Goal: Find specific page/section: Find specific page/section

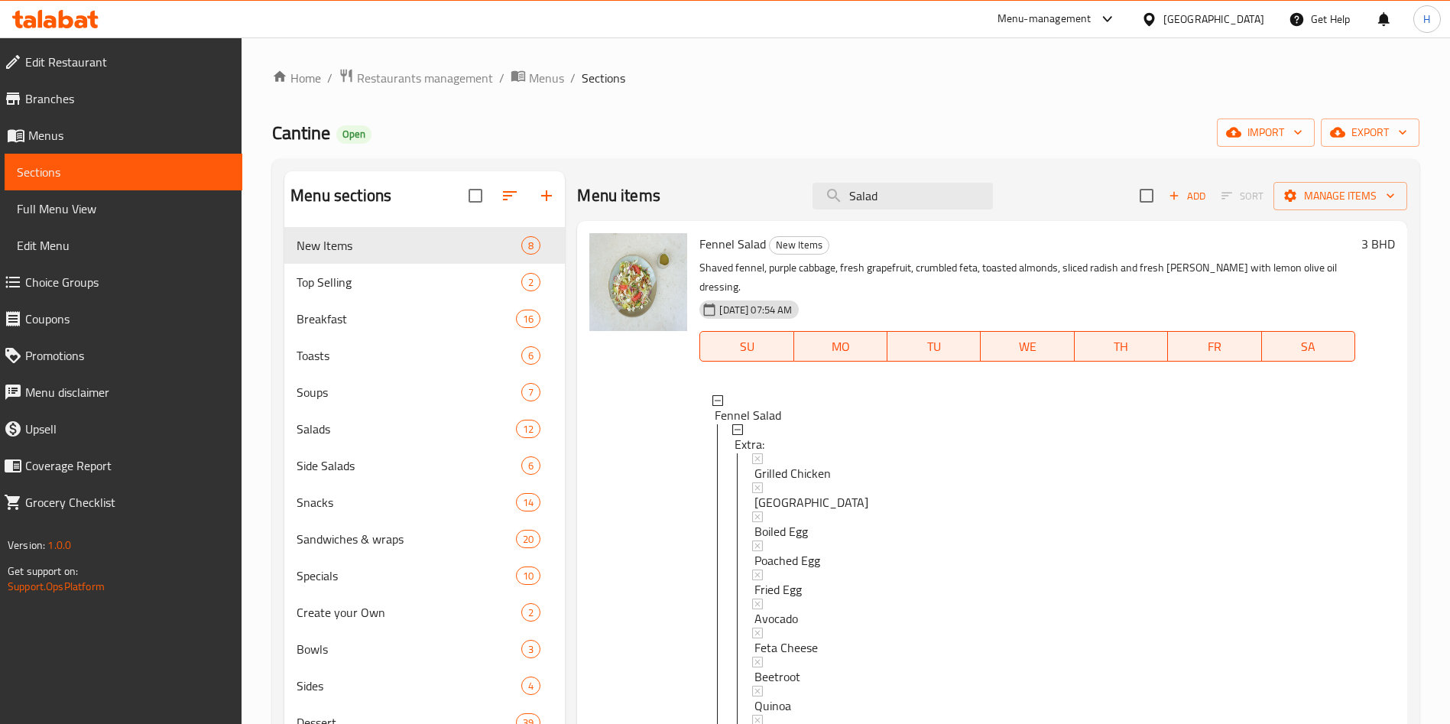
scroll to position [2, 0]
drag, startPoint x: 0, startPoint y: 0, endPoint x: 60, endPoint y: 28, distance: 66.7
click at [60, 28] on div at bounding box center [55, 19] width 111 height 31
click at [57, 24] on icon at bounding box center [55, 19] width 86 height 18
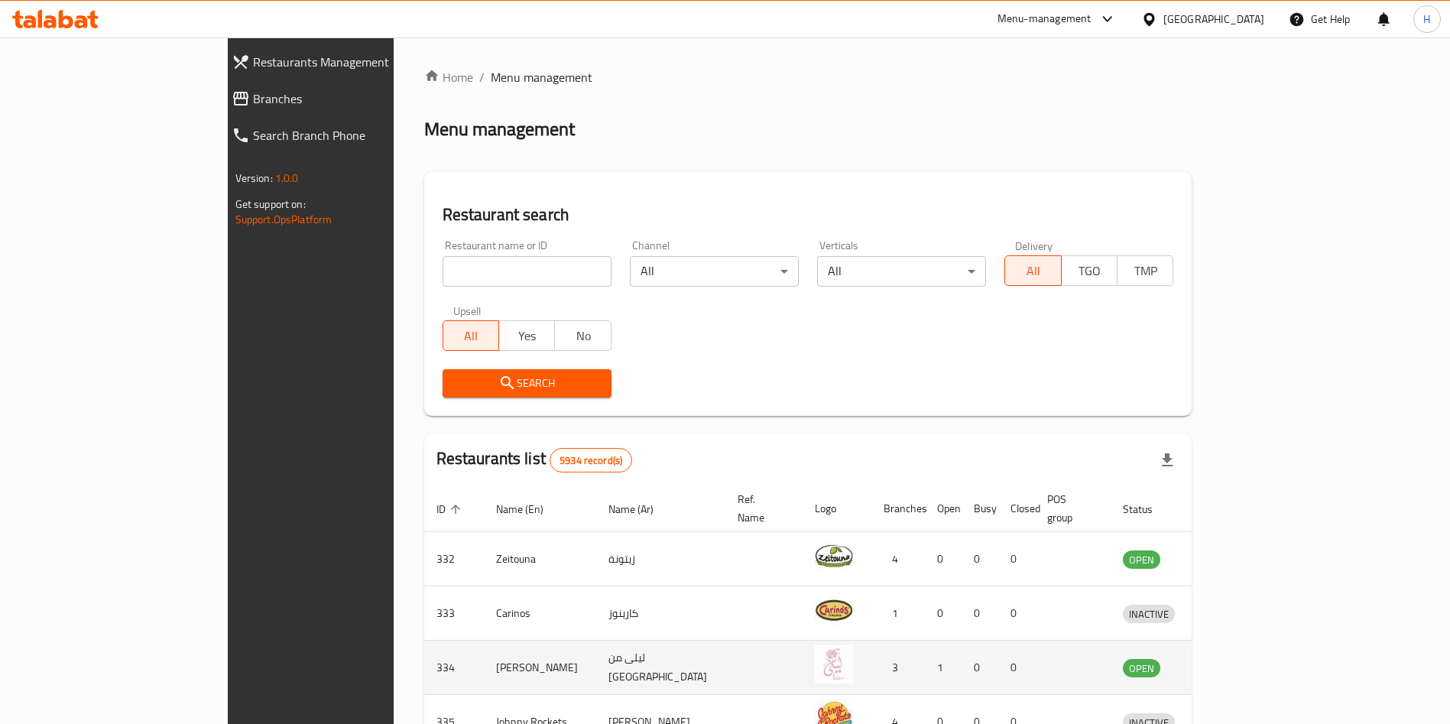
drag, startPoint x: 918, startPoint y: 190, endPoint x: 1058, endPoint y: 643, distance: 474.3
click at [919, 194] on div "Restaurant search Restaurant name or ID Restaurant name or ID Channel All ​ Ver…" at bounding box center [808, 294] width 768 height 244
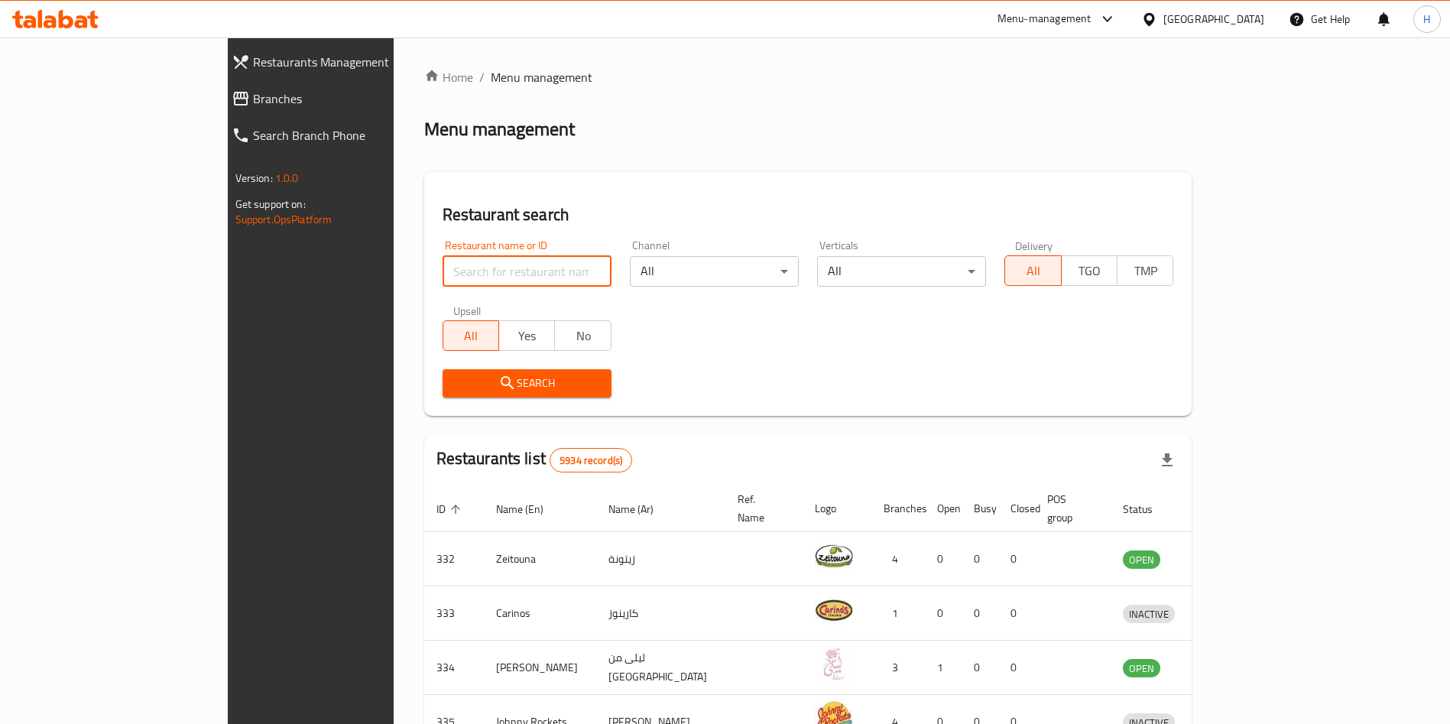
drag, startPoint x: 397, startPoint y: 269, endPoint x: 330, endPoint y: 27, distance: 251.4
click at [443, 265] on input "search" at bounding box center [527, 271] width 169 height 31
type input "arabica"
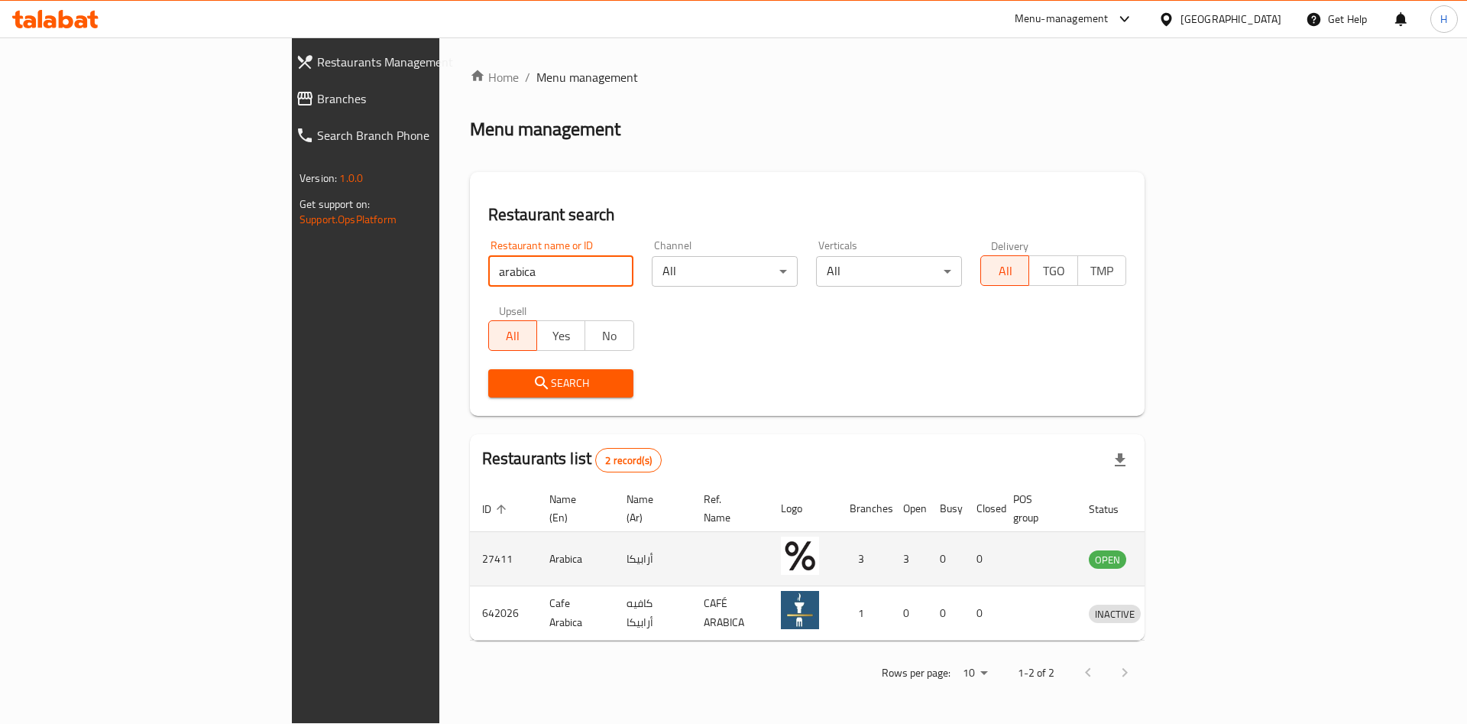
click at [537, 546] on td "Arabica" at bounding box center [575, 559] width 77 height 54
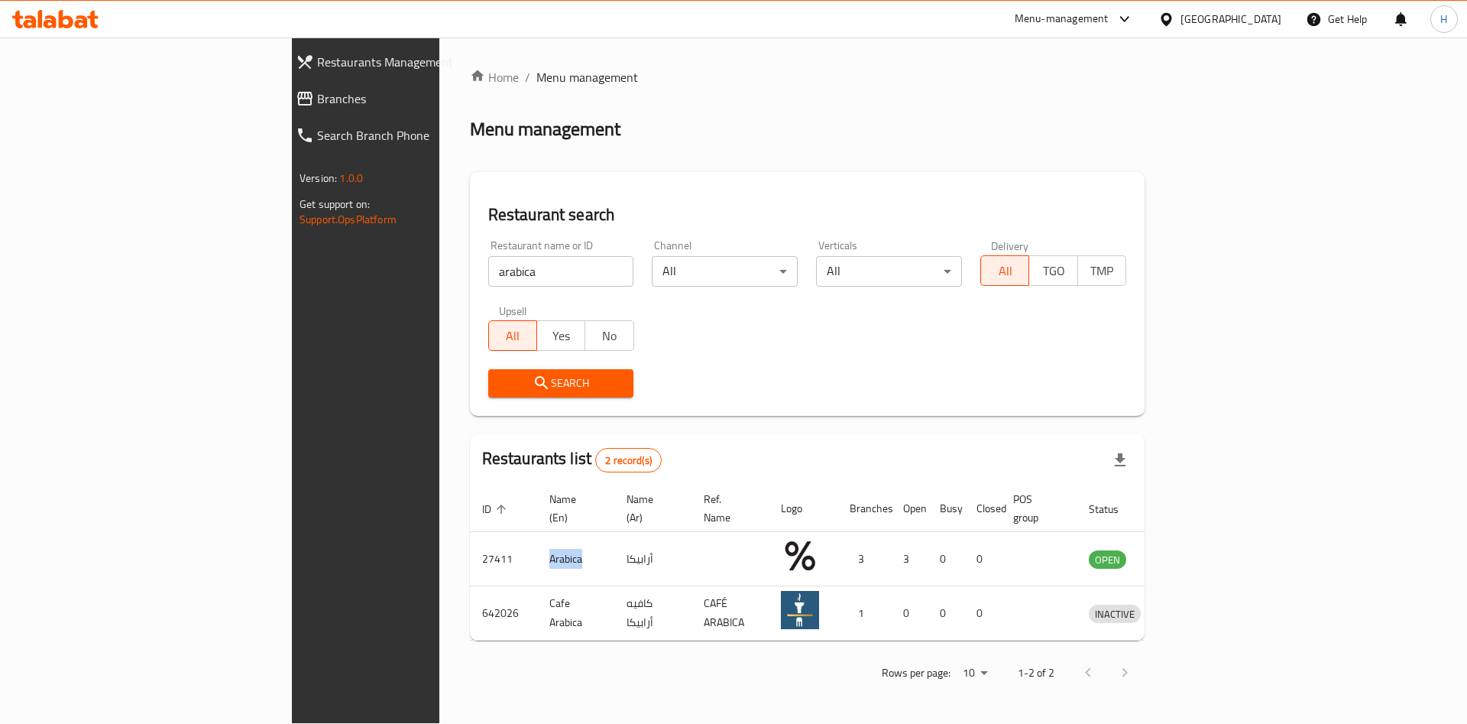
copy td "Arabica"
click at [537, 147] on div "Home / Menu management Menu management Restaurant search Restaurant name or ID …" at bounding box center [807, 380] width 675 height 624
